Goal: Information Seeking & Learning: Learn about a topic

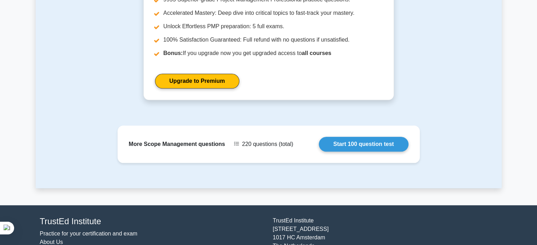
scroll to position [747, 0]
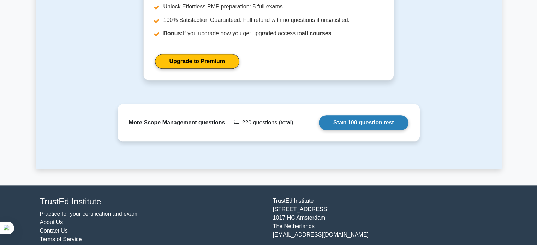
click at [319, 115] on link "Start 100 question test" at bounding box center [364, 122] width 90 height 15
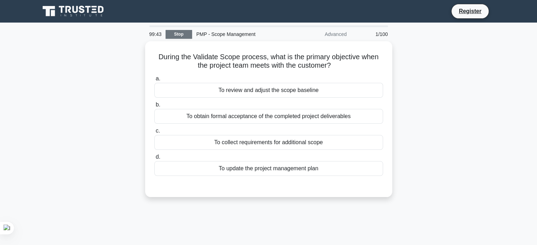
click at [185, 35] on link "Stop" at bounding box center [179, 34] width 26 height 9
